Goal: Task Accomplishment & Management: Manage account settings

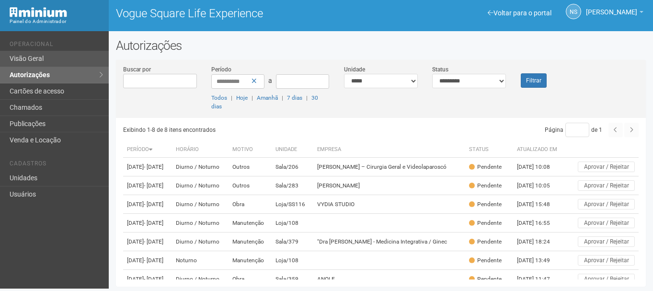
scroll to position [83, 0]
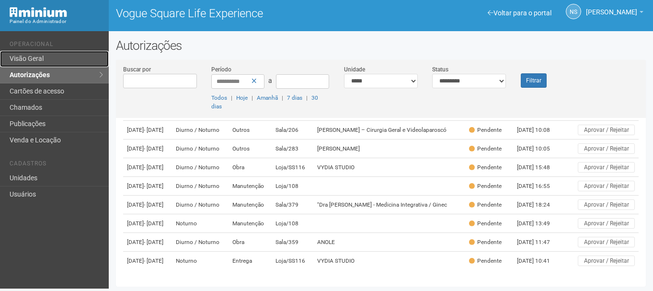
click at [70, 59] on link "Visão Geral" at bounding box center [54, 59] width 109 height 16
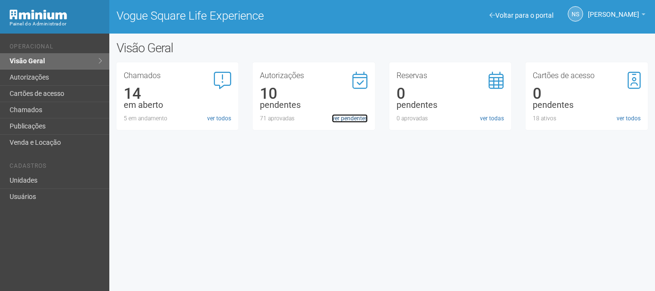
click at [344, 116] on link "ver pendentes" at bounding box center [350, 118] width 36 height 9
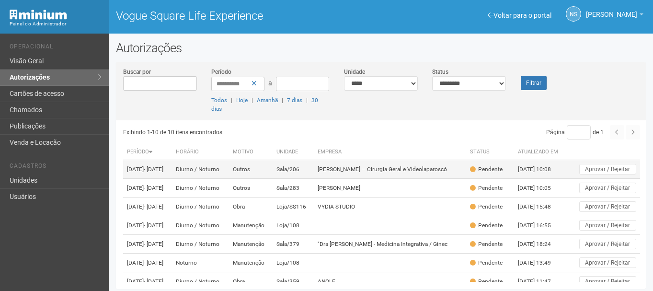
click at [224, 175] on td "Diurno / Noturno" at bounding box center [200, 169] width 57 height 19
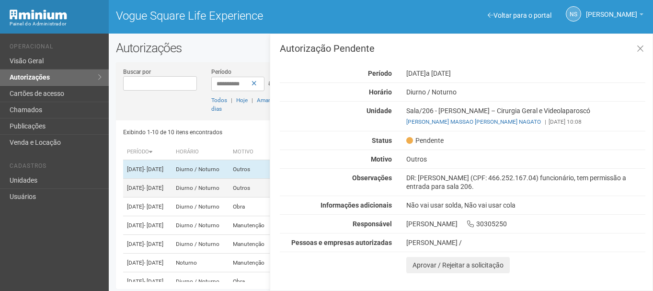
click at [228, 198] on td "Diurno / Noturno" at bounding box center [200, 188] width 57 height 19
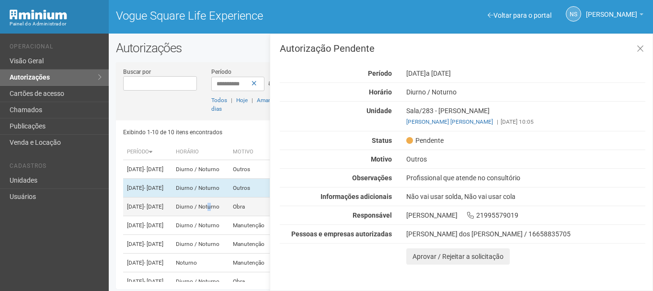
click at [229, 216] on td "Diurno / Noturno" at bounding box center [200, 207] width 57 height 19
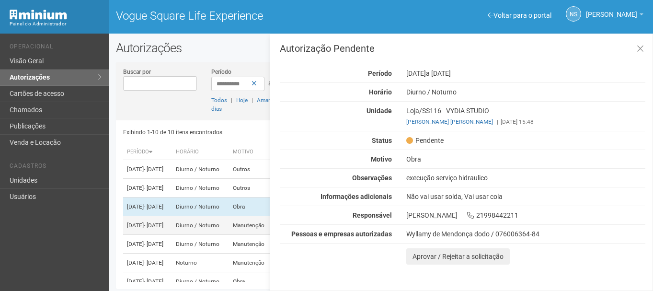
click at [252, 235] on td "Manutenção" at bounding box center [251, 225] width 44 height 19
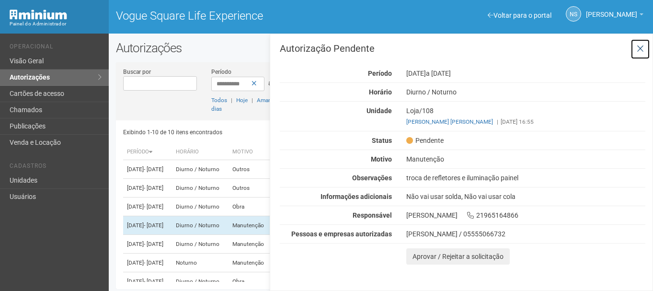
click at [645, 42] on button at bounding box center [641, 49] width 20 height 21
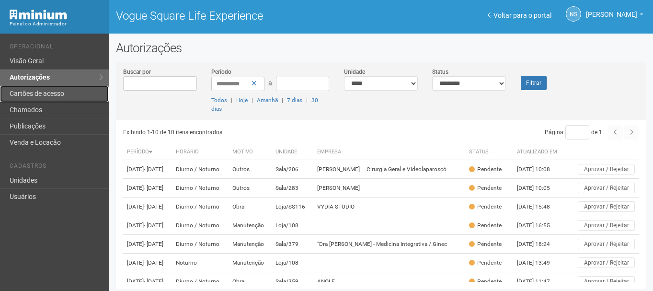
drag, startPoint x: 75, startPoint y: 99, endPoint x: 73, endPoint y: 94, distance: 5.6
click at [74, 99] on link "Cartões de acesso" at bounding box center [54, 94] width 109 height 16
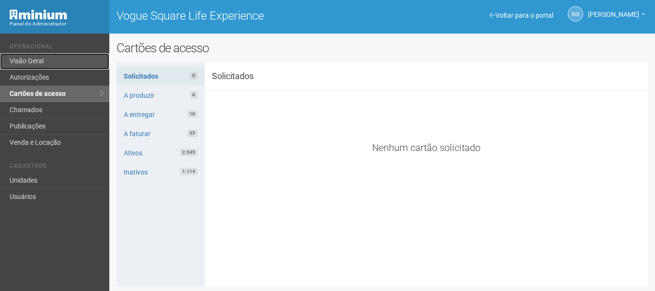
click at [60, 65] on link "Visão Geral" at bounding box center [54, 61] width 109 height 16
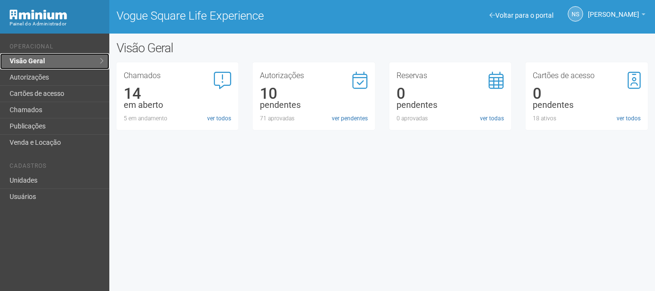
click at [76, 66] on link "Visão Geral" at bounding box center [54, 61] width 109 height 16
